Goal: Task Accomplishment & Management: Use online tool/utility

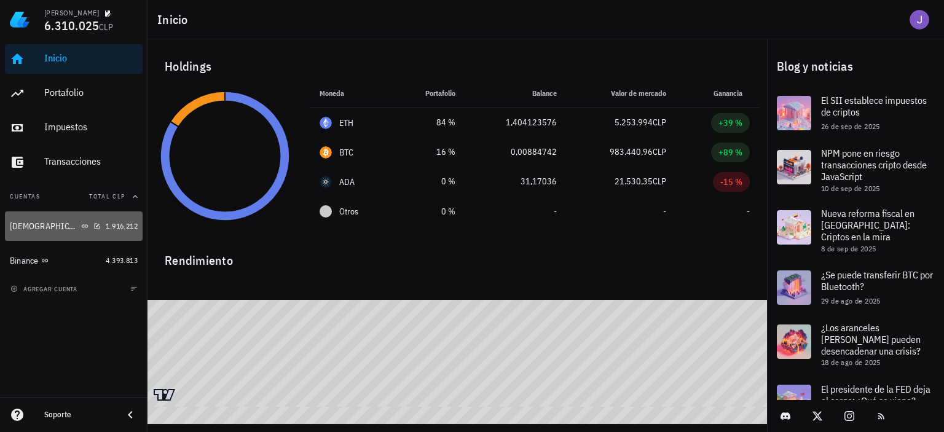
click at [60, 219] on div "[DEMOGRAPHIC_DATA]" at bounding box center [55, 226] width 91 height 26
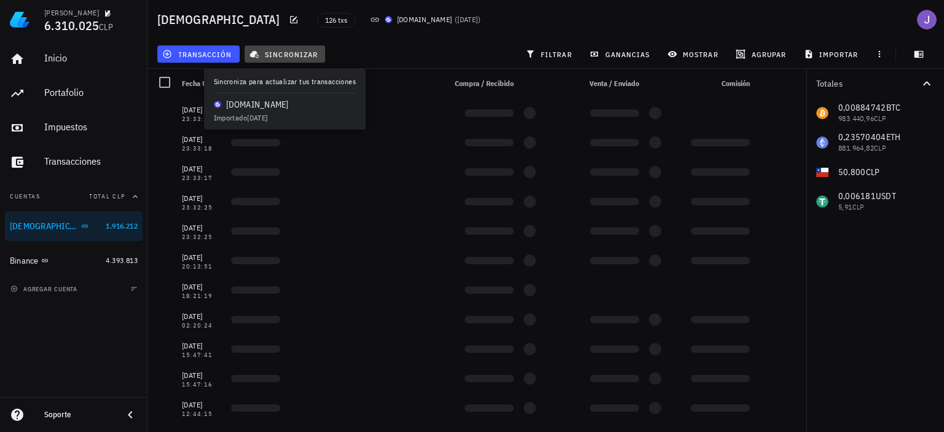
click at [297, 56] on span "sincronizar" at bounding box center [285, 54] width 66 height 10
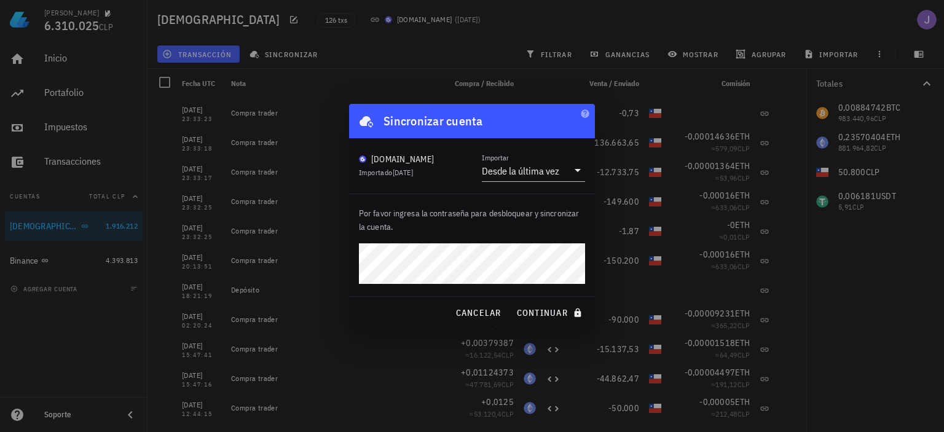
click at [511, 302] on button "continuar" at bounding box center [550, 313] width 79 height 22
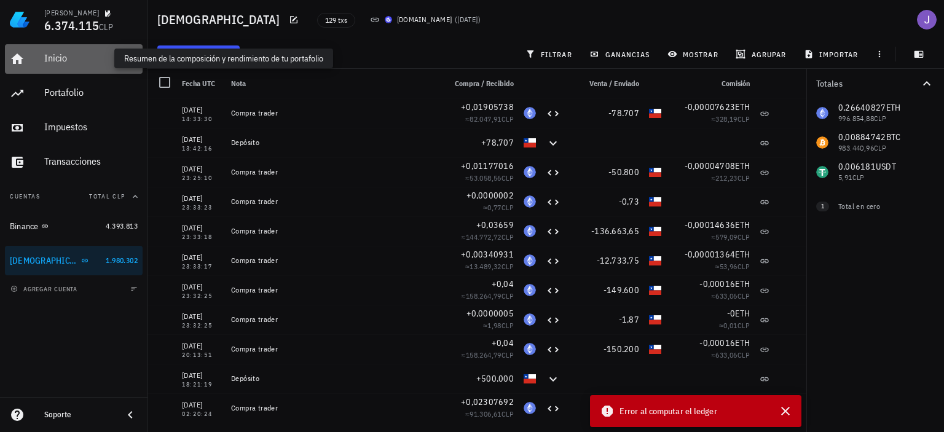
click at [66, 63] on div "Inicio" at bounding box center [90, 58] width 93 height 12
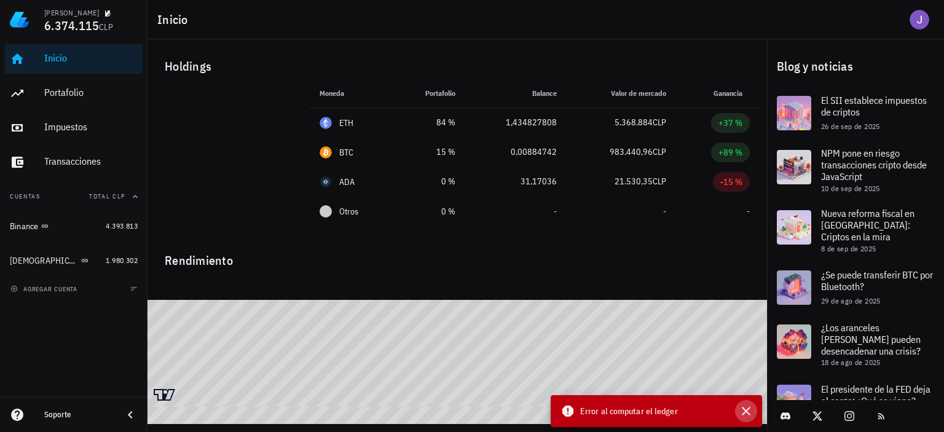
click at [747, 414] on icon "button" at bounding box center [746, 411] width 15 height 15
